Goal: Task Accomplishment & Management: Complete application form

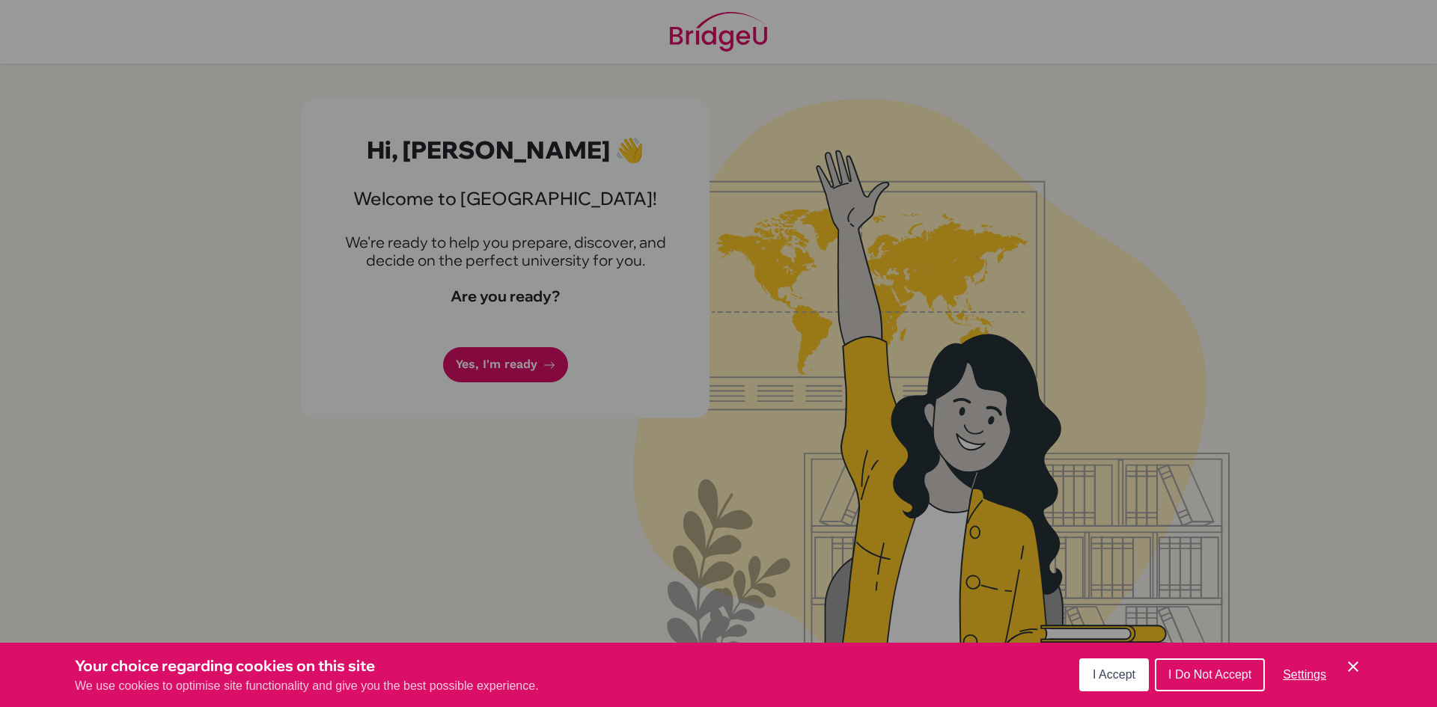
click at [555, 365] on div "Cookie Preferences" at bounding box center [718, 353] width 1437 height 707
click at [627, 435] on div "Cookie Preferences" at bounding box center [718, 353] width 1437 height 707
click at [1118, 665] on button "I Accept" at bounding box center [1114, 675] width 70 height 33
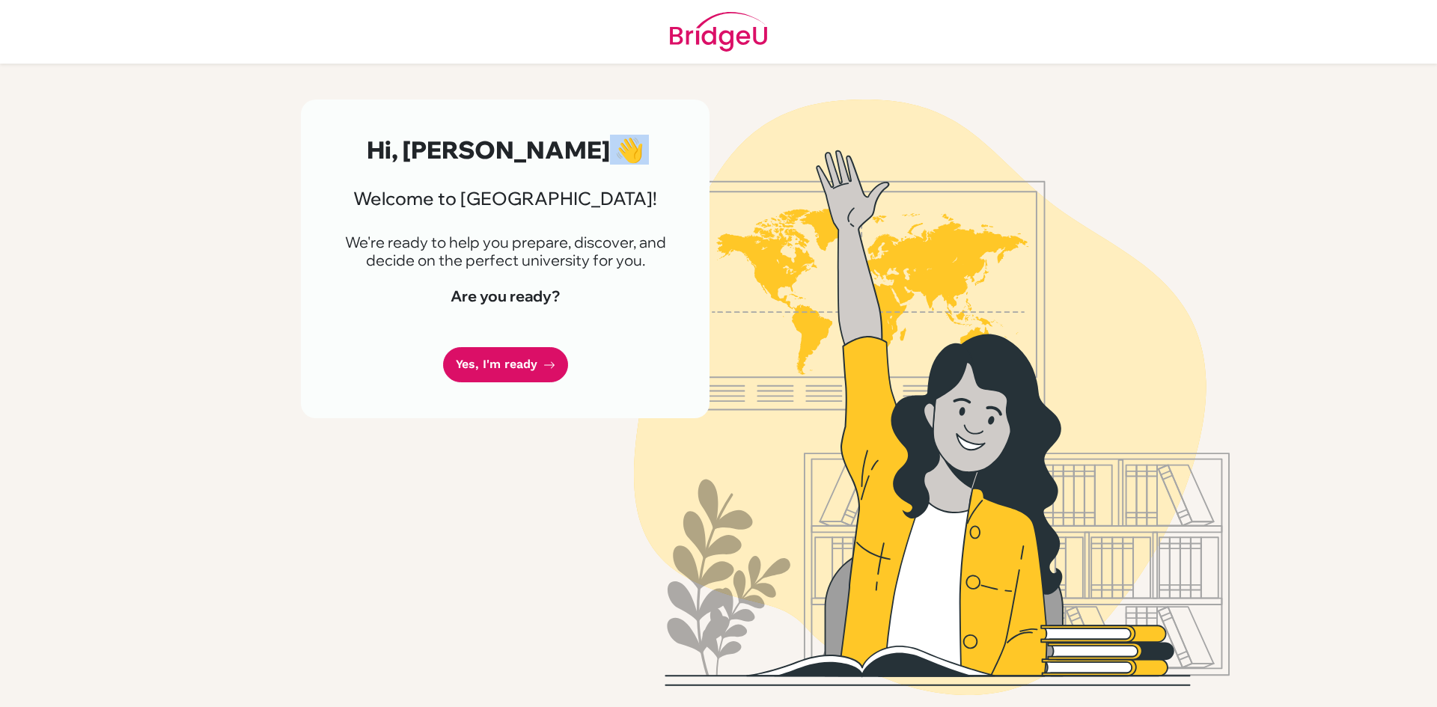
drag, startPoint x: 609, startPoint y: 145, endPoint x: 421, endPoint y: 184, distance: 191.1
click at [421, 184] on div "Hi, ANDISHA SAFA 👋 Welcome to BridgeU! We're ready to help you prepare, discove…" at bounding box center [505, 259] width 409 height 319
click at [438, 164] on h2 "Hi, ANDISHA SAFA 👋" at bounding box center [505, 149] width 337 height 28
click at [476, 373] on link "Yes, I'm ready" at bounding box center [505, 364] width 125 height 35
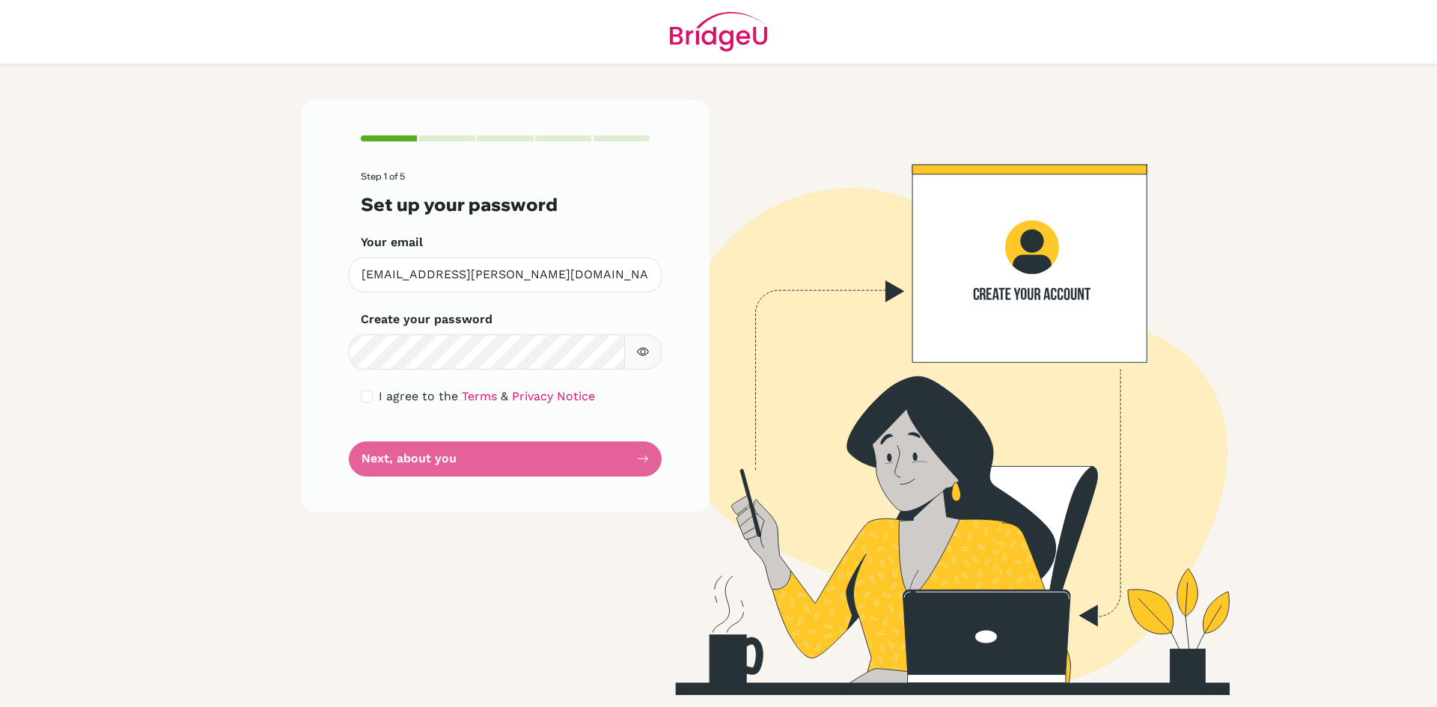
click at [397, 403] on label "I agree to the Terms & Privacy Notice" at bounding box center [487, 397] width 216 height 18
click at [371, 397] on input "checkbox" at bounding box center [367, 397] width 12 height 12
checkbox input "true"
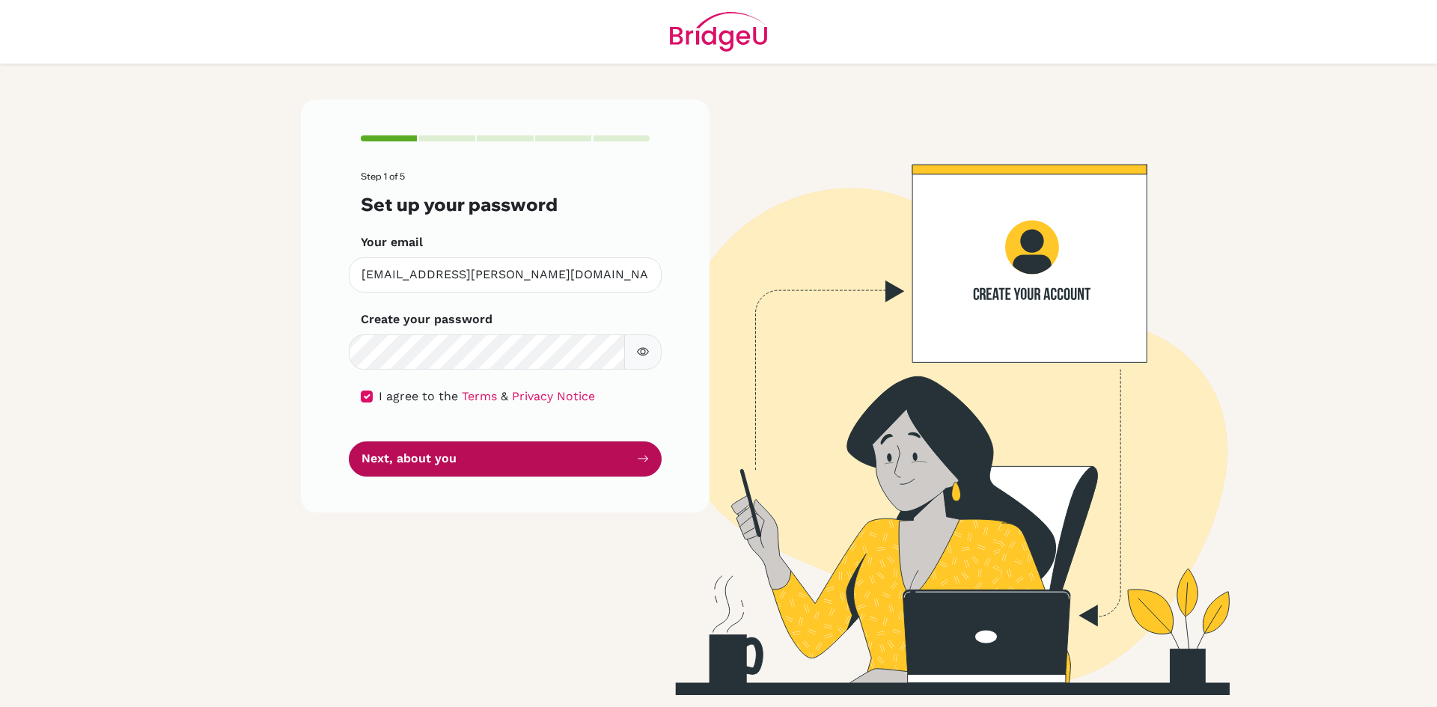
click at [418, 448] on button "Next, about you" at bounding box center [505, 459] width 313 height 35
